Goal: Transaction & Acquisition: Purchase product/service

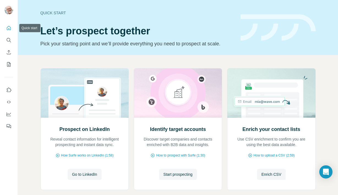
click at [8, 28] on icon "Quick start" at bounding box center [8, 27] width 5 height 5
click at [9, 39] on icon "Search" at bounding box center [8, 39] width 5 height 5
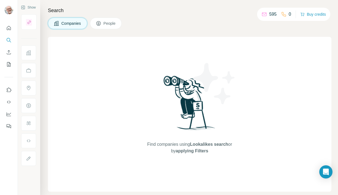
click at [108, 21] on span "People" at bounding box center [109, 23] width 13 height 5
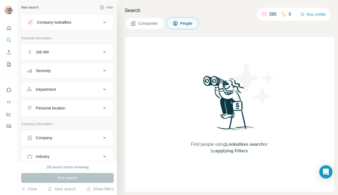
click at [136, 23] on button "Companies" at bounding box center [144, 24] width 39 height 12
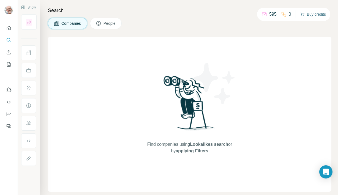
click at [311, 13] on button "Buy credits" at bounding box center [313, 14] width 26 height 8
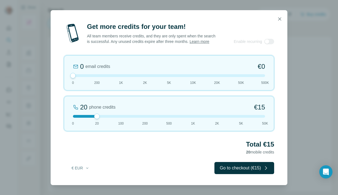
drag, startPoint x: 97, startPoint y: 78, endPoint x: 80, endPoint y: 77, distance: 16.8
click at [80, 77] on div at bounding box center [169, 75] width 192 height 3
drag, startPoint x: 98, startPoint y: 119, endPoint x: 114, endPoint y: 119, distance: 15.9
click at [114, 118] on div at bounding box center [169, 116] width 192 height 3
drag, startPoint x: 120, startPoint y: 118, endPoint x: 98, endPoint y: 119, distance: 21.7
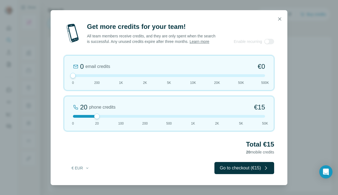
click at [98, 119] on div at bounding box center [96, 116] width 5 height 5
click at [88, 170] on icon "button" at bounding box center [87, 168] width 4 height 4
click at [235, 171] on button "Go to checkout (€15)" at bounding box center [244, 168] width 60 height 12
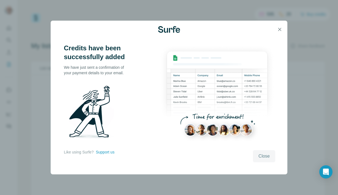
click at [262, 158] on span "Close" at bounding box center [263, 156] width 11 height 7
